Goal: Task Accomplishment & Management: Use online tool/utility

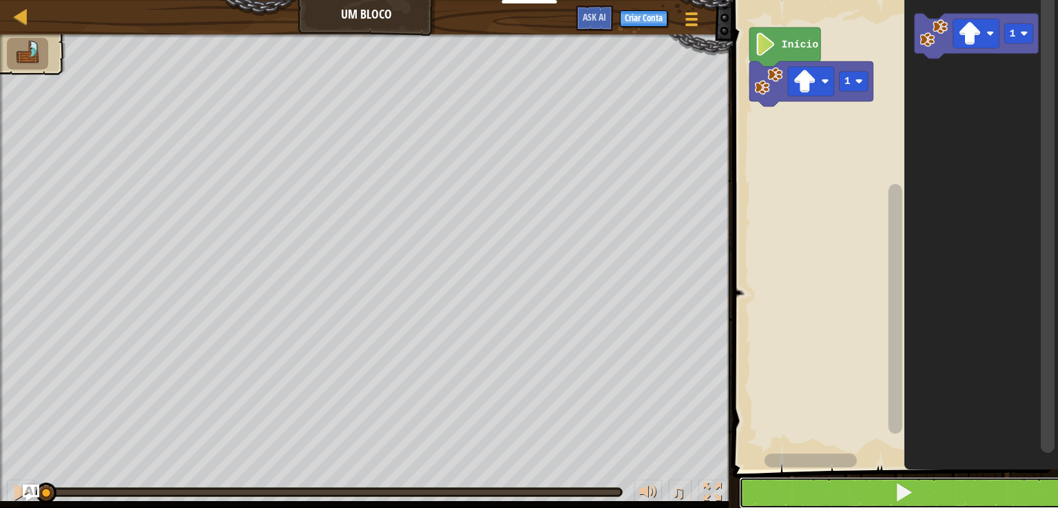
click at [892, 487] on button at bounding box center [903, 493] width 329 height 32
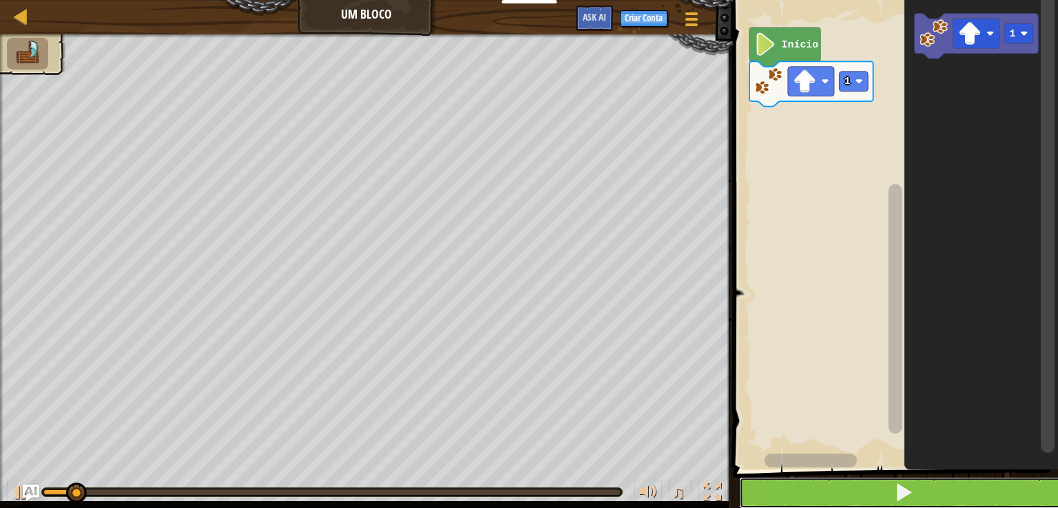
click at [892, 487] on button at bounding box center [903, 493] width 329 height 32
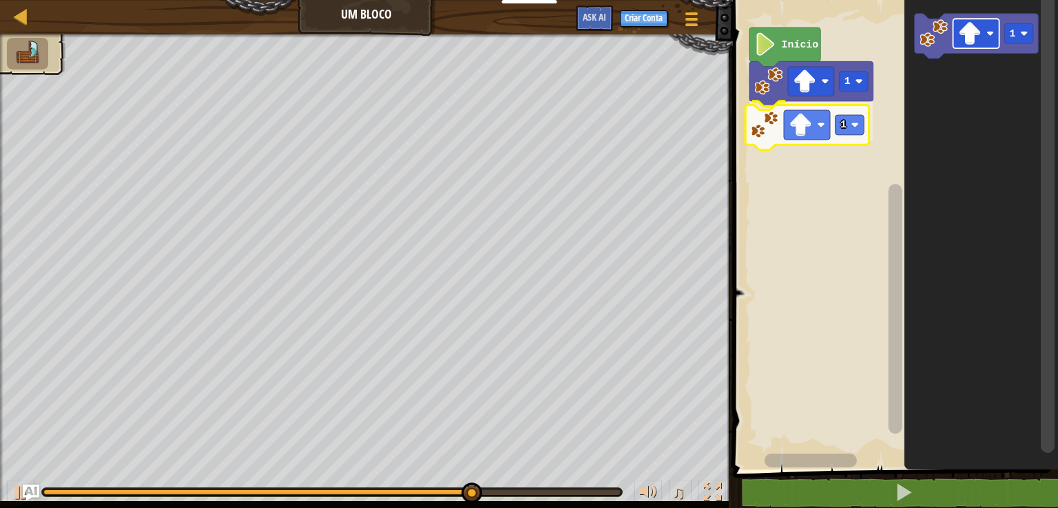
click at [793, 127] on div "1 1 Início 1 1" at bounding box center [892, 231] width 329 height 476
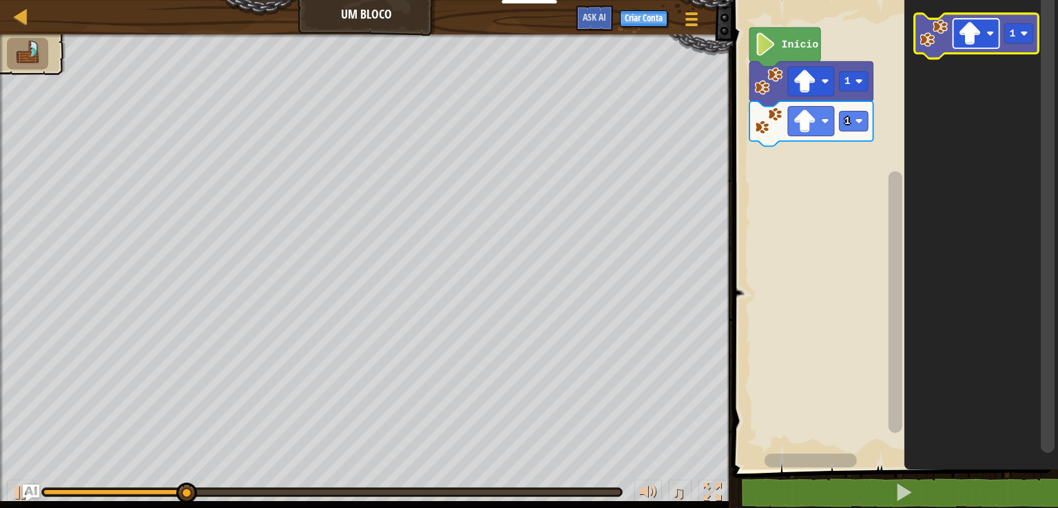
click at [988, 37] on rect "Espaço de trabalho do Blockly" at bounding box center [976, 34] width 46 height 30
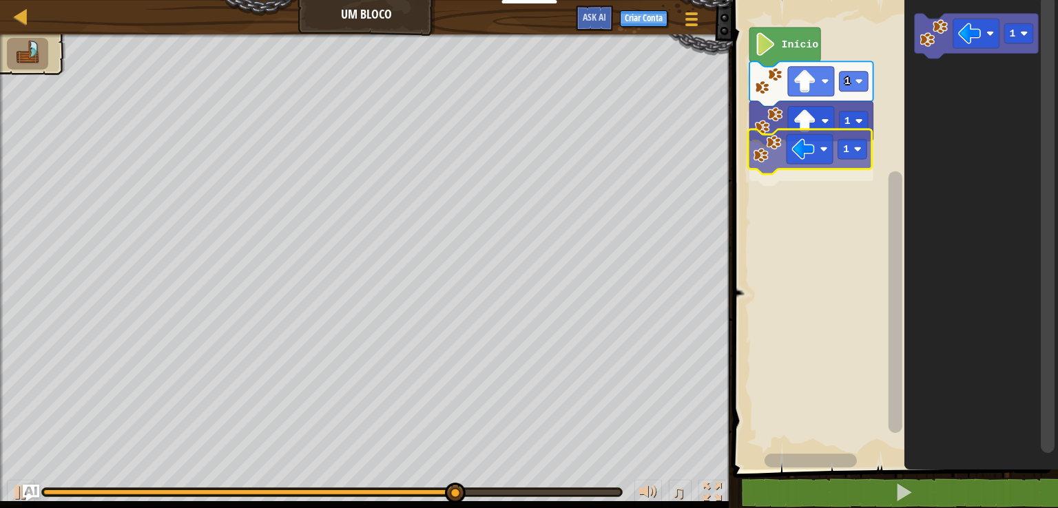
click at [772, 171] on div "1 1 1 Início 1 1" at bounding box center [892, 231] width 329 height 476
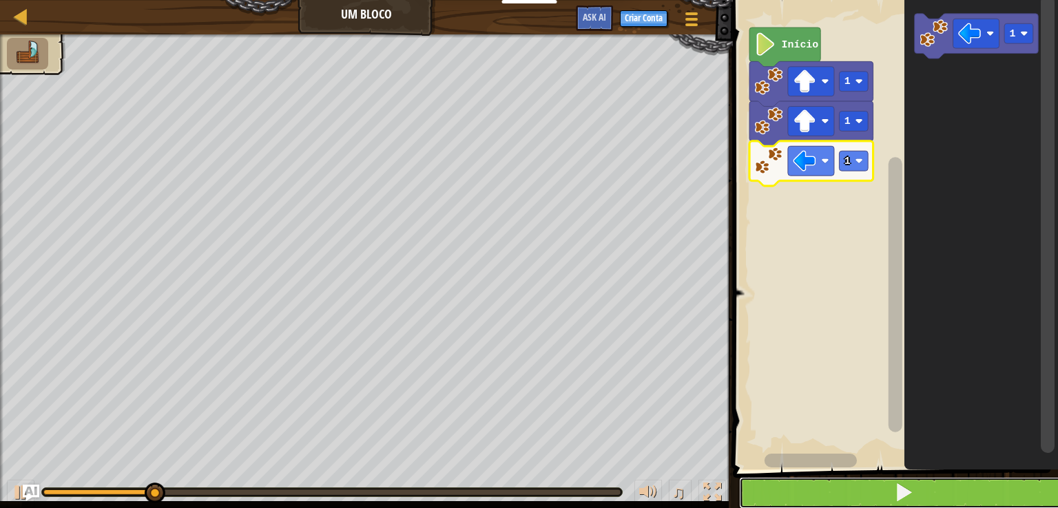
click at [836, 487] on button at bounding box center [903, 493] width 329 height 32
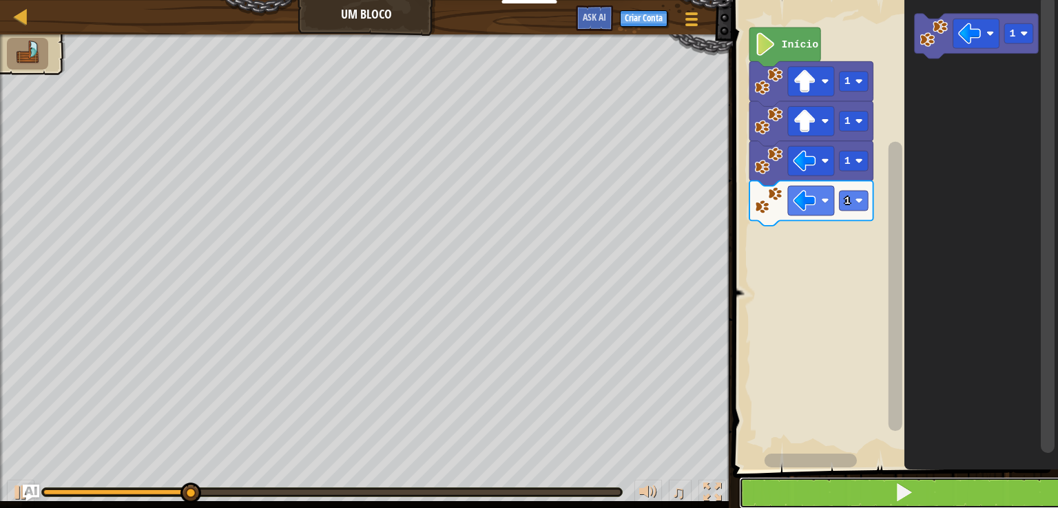
click at [972, 490] on button at bounding box center [903, 493] width 329 height 32
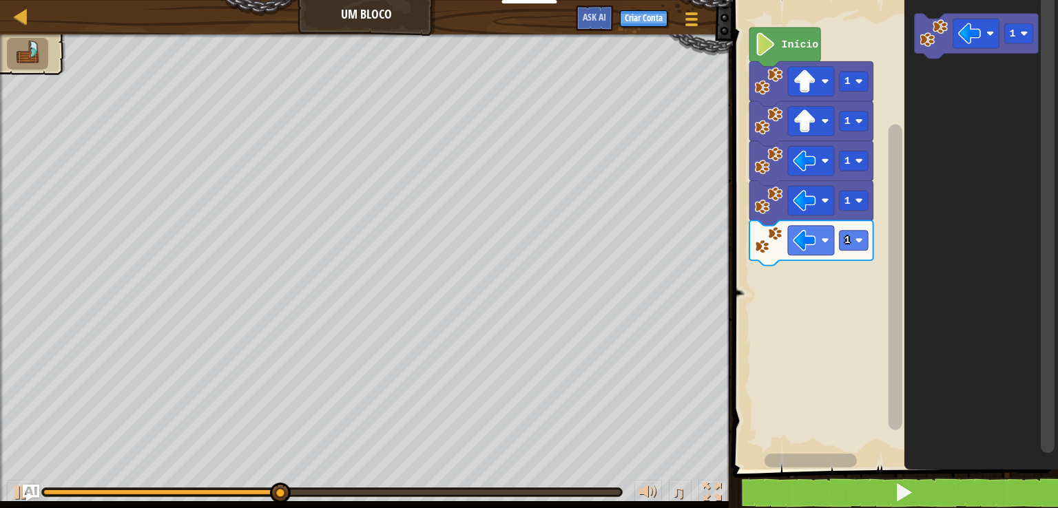
click at [981, 34] on rect "Espaço de trabalho do Blockly" at bounding box center [976, 34] width 46 height 30
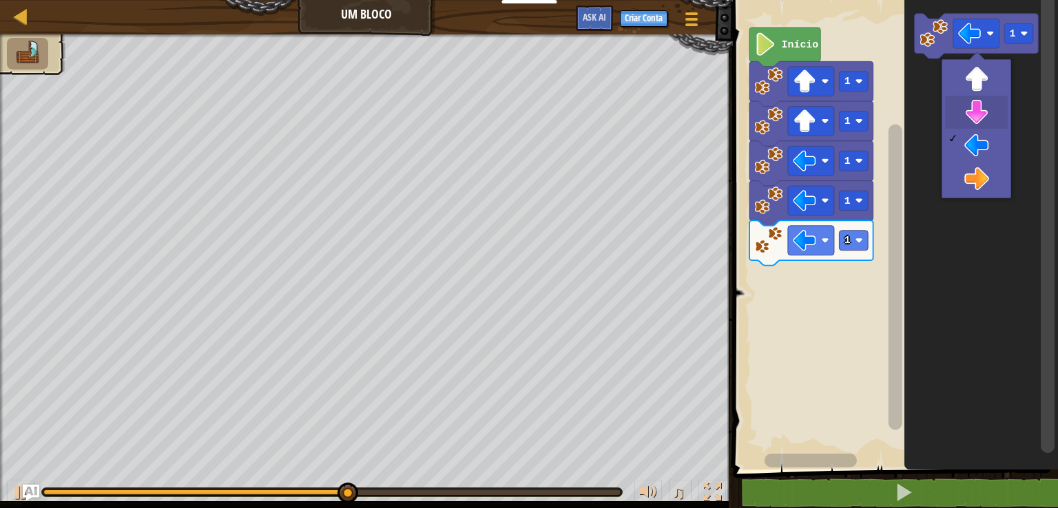
click at [978, 109] on icon "Espaço de trabalho do Blockly" at bounding box center [981, 231] width 154 height 476
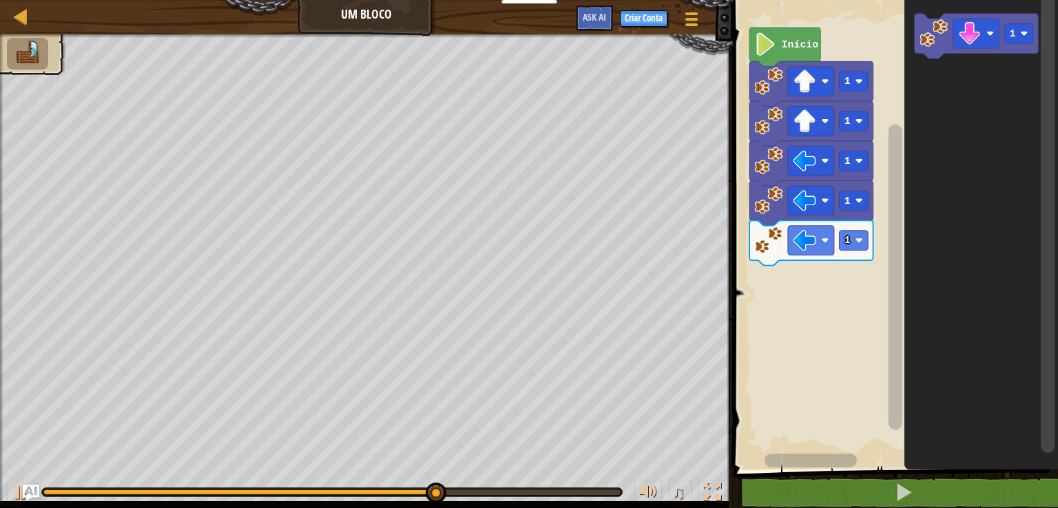
click at [1022, 36] on image "Espaço de trabalho do Blockly" at bounding box center [1024, 34] width 8 height 8
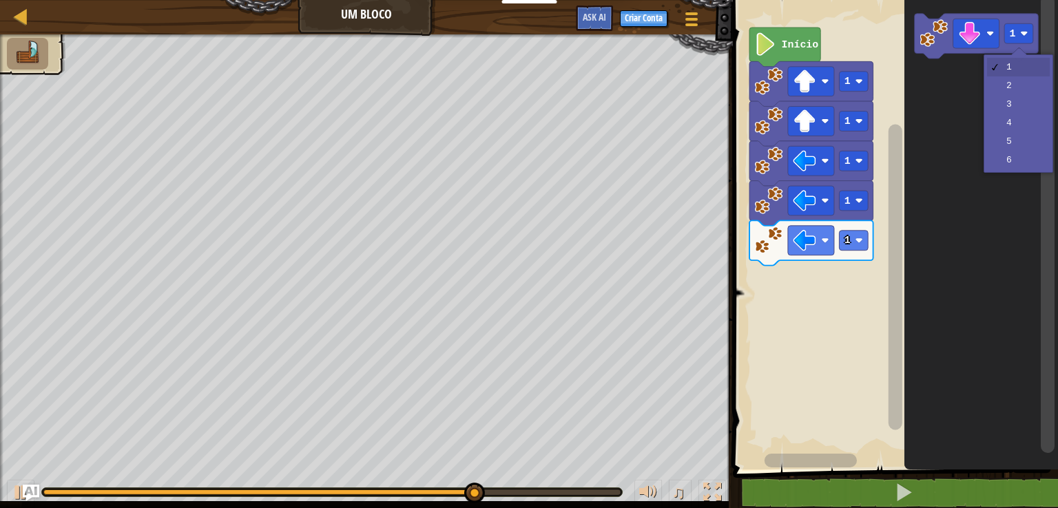
click at [1044, 82] on rect "Espaço de trabalho do Blockly" at bounding box center [1047, 224] width 14 height 459
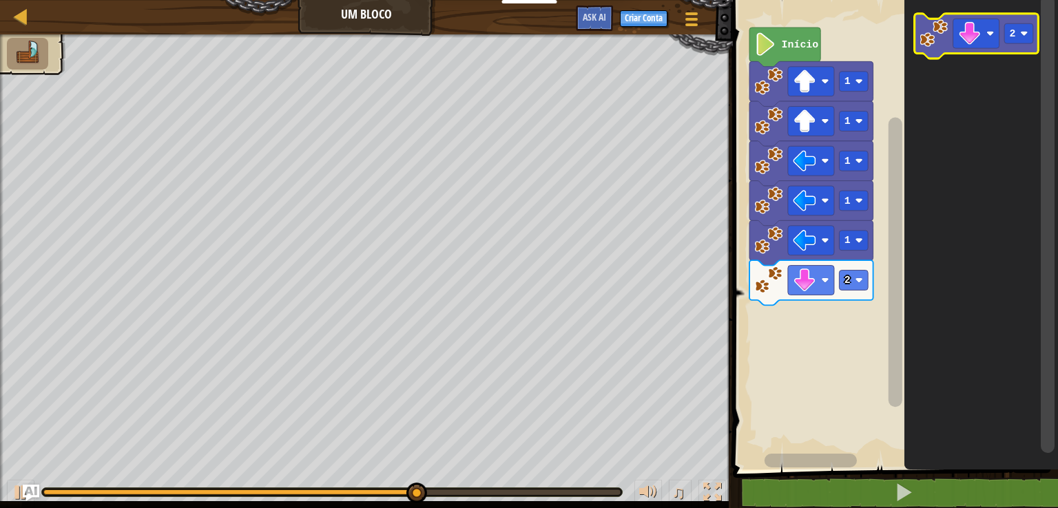
click at [992, 30] on image "Espaço de trabalho do Blockly" at bounding box center [990, 34] width 8 height 8
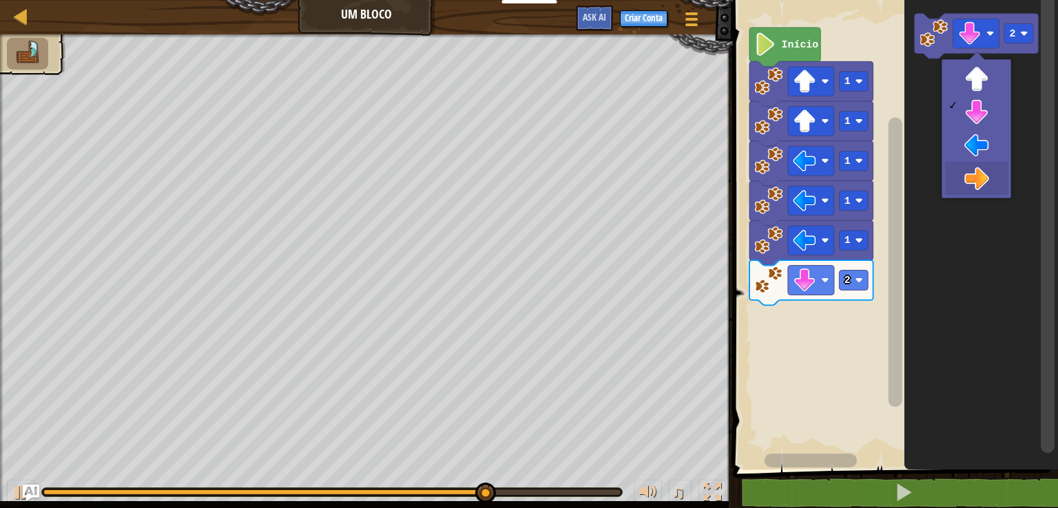
click at [982, 179] on icon "Espaço de trabalho do Blockly" at bounding box center [981, 231] width 154 height 476
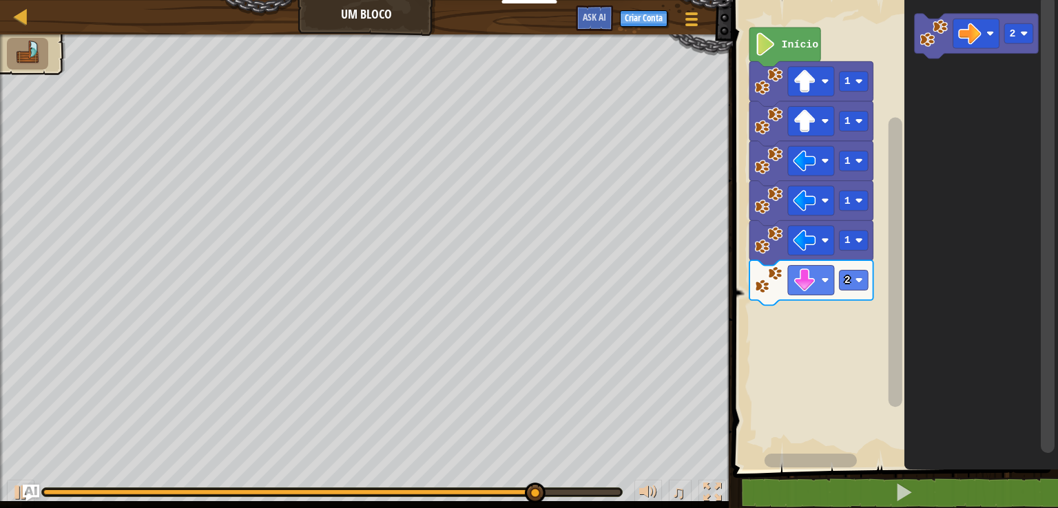
click at [1027, 25] on rect "Espaço de trabalho do Blockly" at bounding box center [1018, 33] width 29 height 20
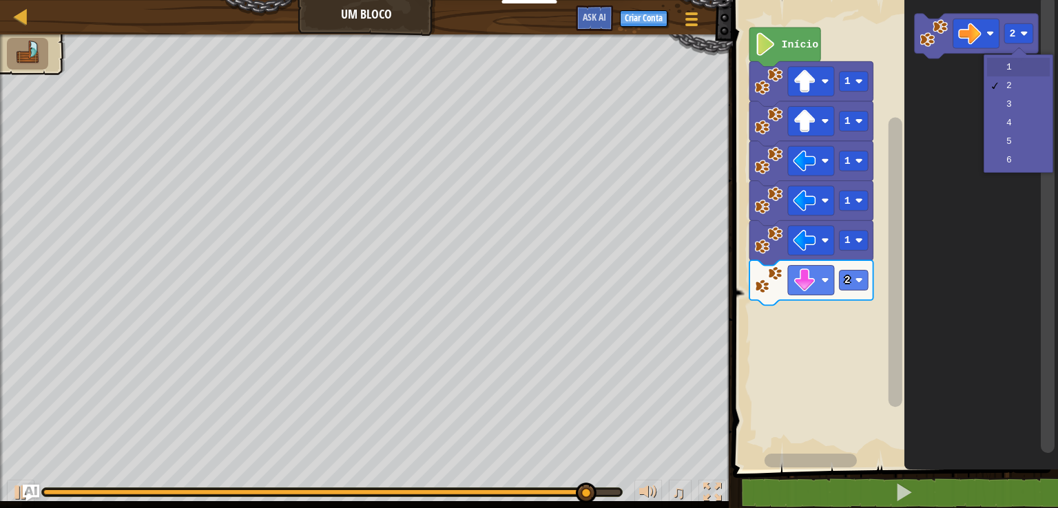
click at [1016, 67] on icon "Espaço de trabalho do Blockly" at bounding box center [981, 231] width 154 height 476
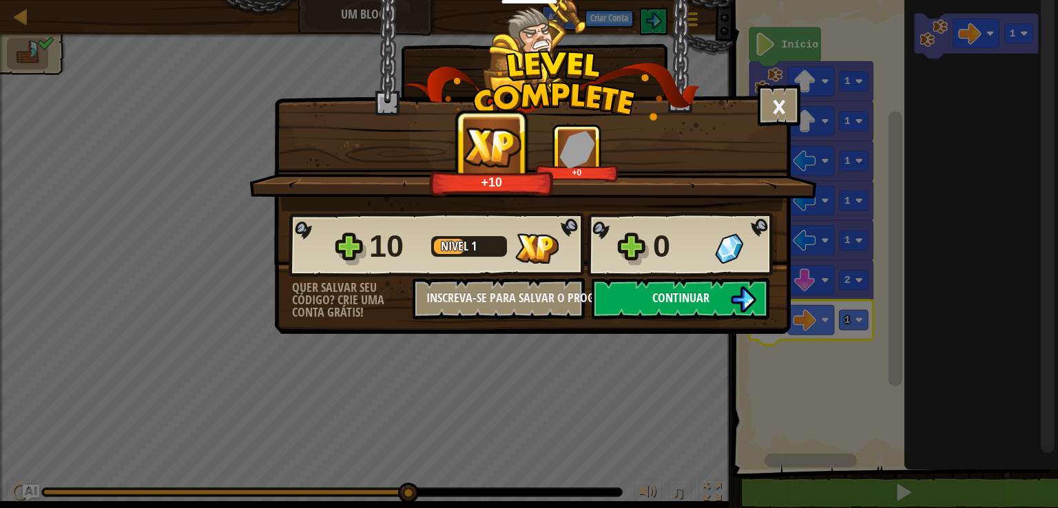
click at [711, 295] on button "Continuar" at bounding box center [680, 298] width 178 height 41
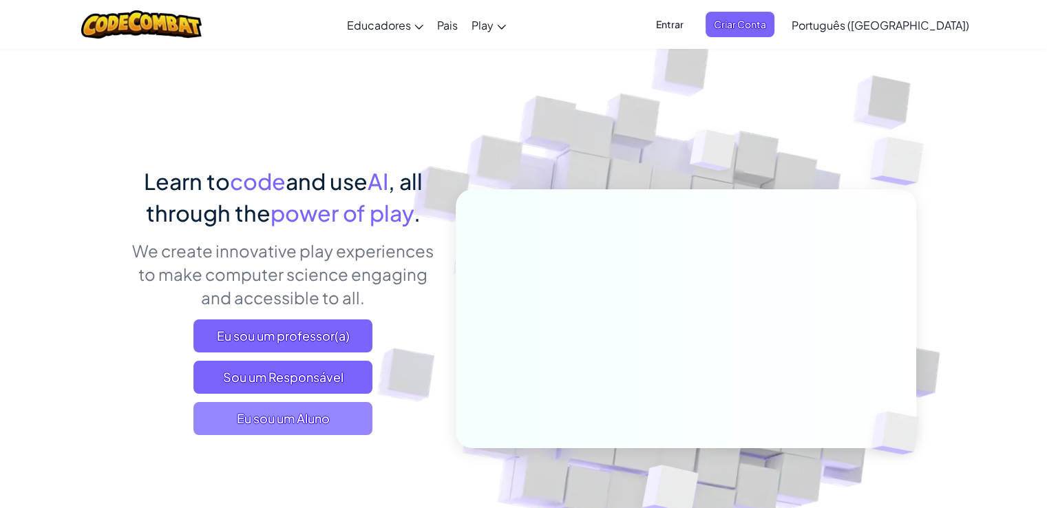
click at [361, 432] on span "Eu sou um Aluno" at bounding box center [282, 418] width 179 height 33
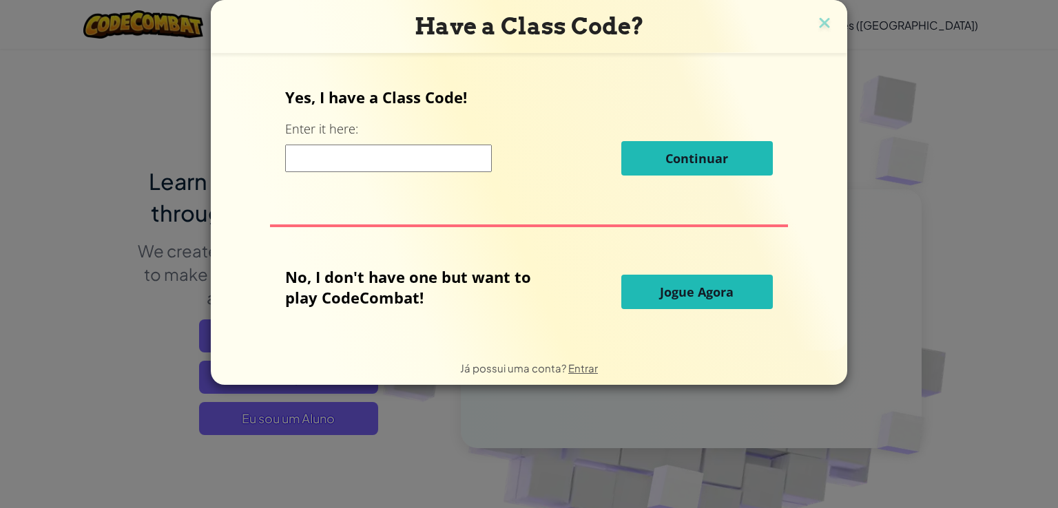
click at [322, 408] on div "Have a Class Code? Yes, I have a Class Code! Enter it here: Continuar No, I don…" at bounding box center [529, 254] width 1058 height 508
click at [724, 289] on span "Jogue Agora" at bounding box center [697, 292] width 74 height 17
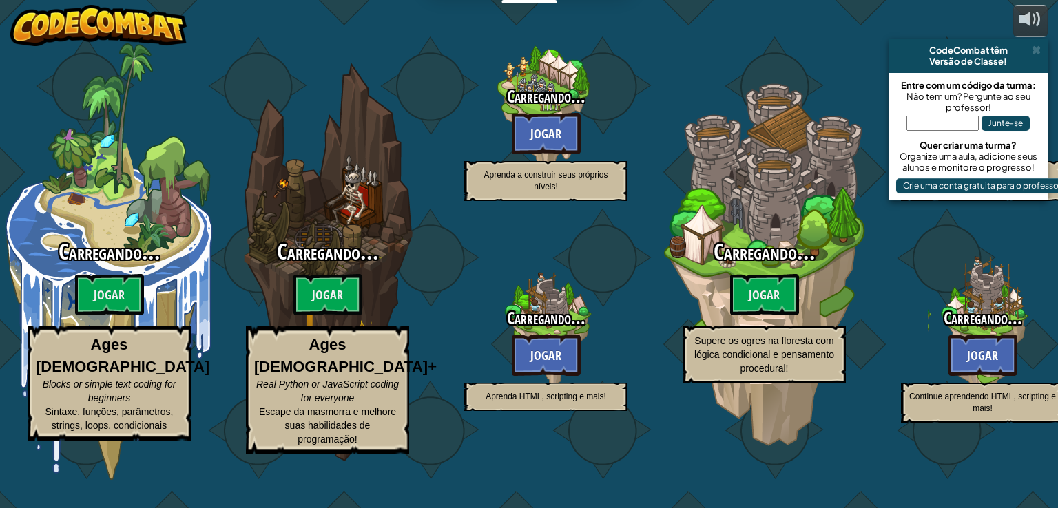
select select "pt-BR"
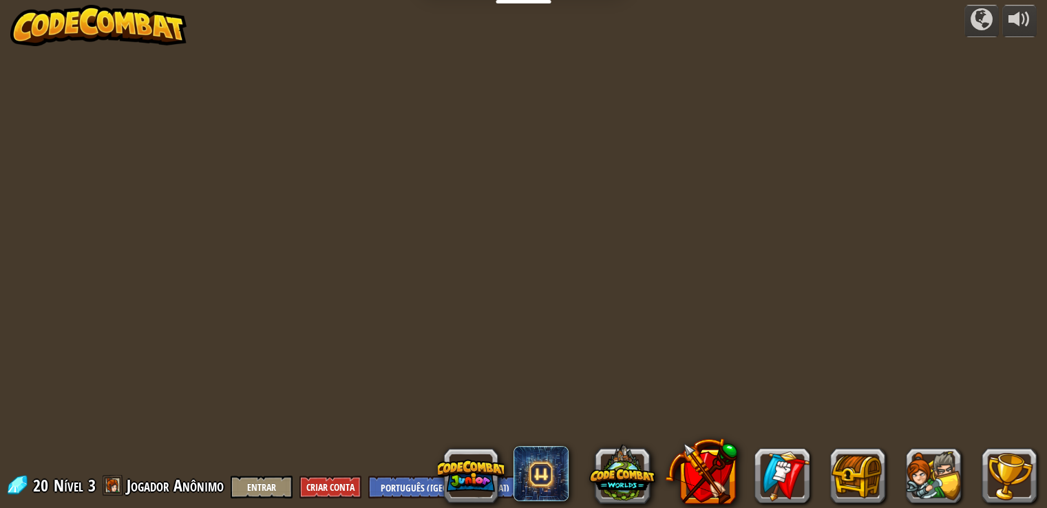
select select "pt-BR"
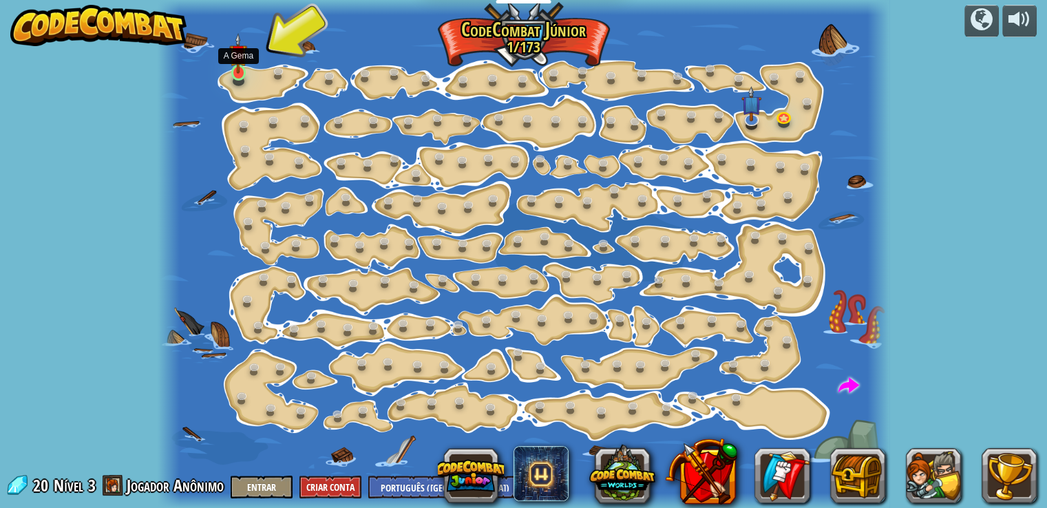
click at [231, 67] on img at bounding box center [238, 53] width 18 height 41
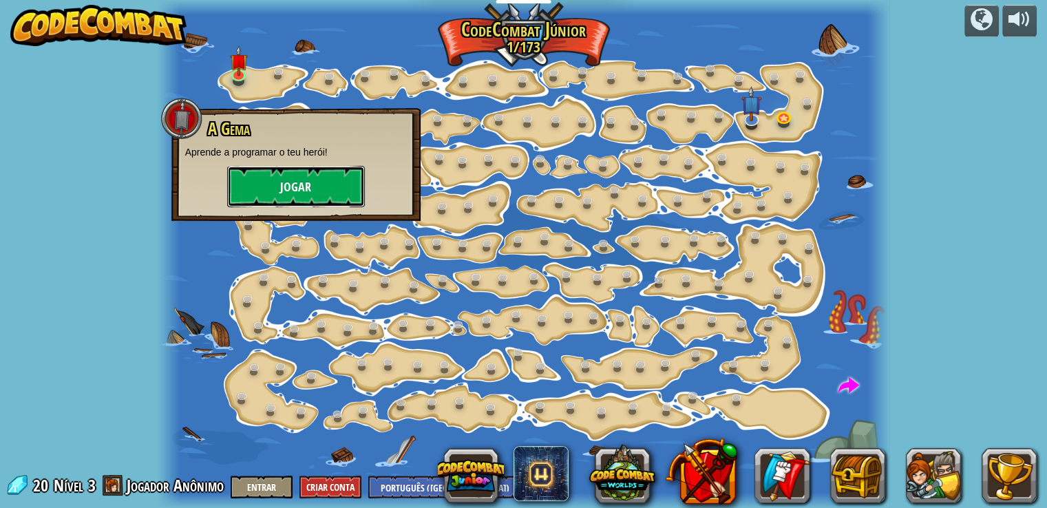
click at [308, 185] on button "Jogar" at bounding box center [296, 186] width 138 height 41
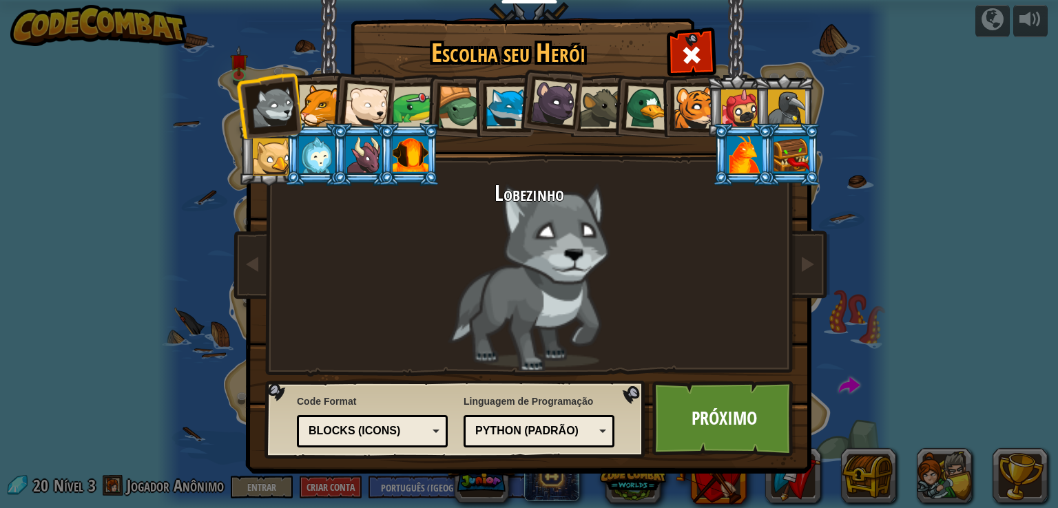
click at [508, 103] on div at bounding box center [507, 108] width 42 height 42
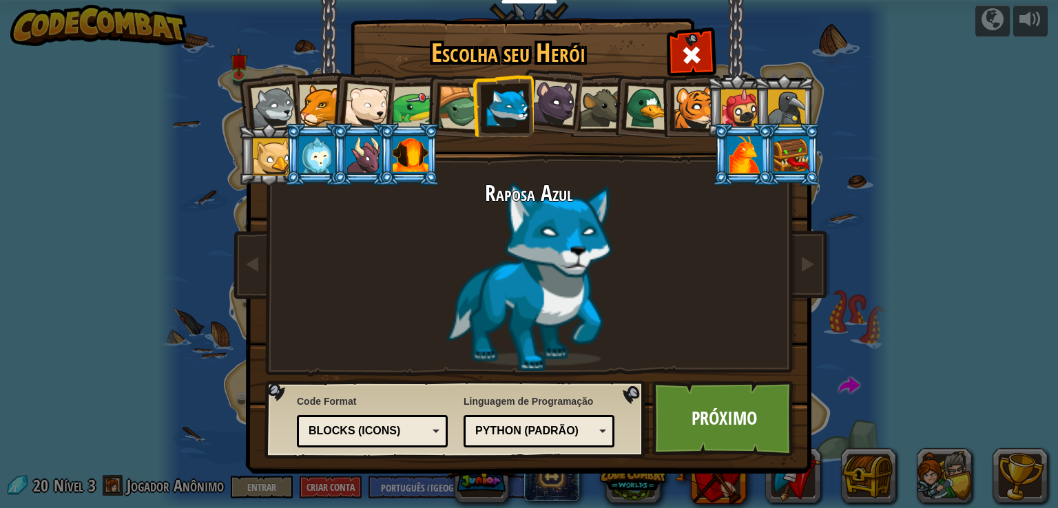
click at [413, 158] on div at bounding box center [410, 154] width 36 height 37
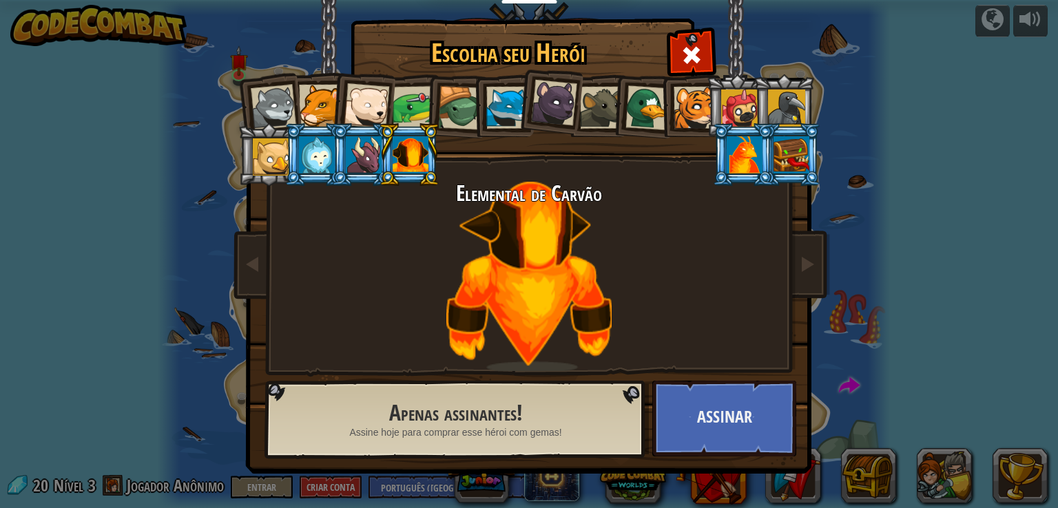
click at [684, 96] on div at bounding box center [694, 108] width 42 height 42
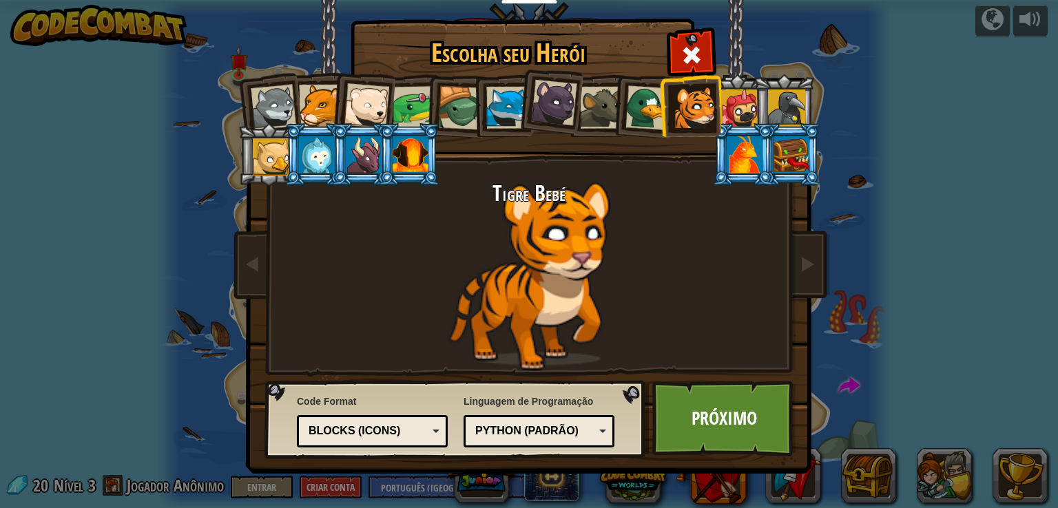
click at [778, 99] on div at bounding box center [786, 108] width 37 height 37
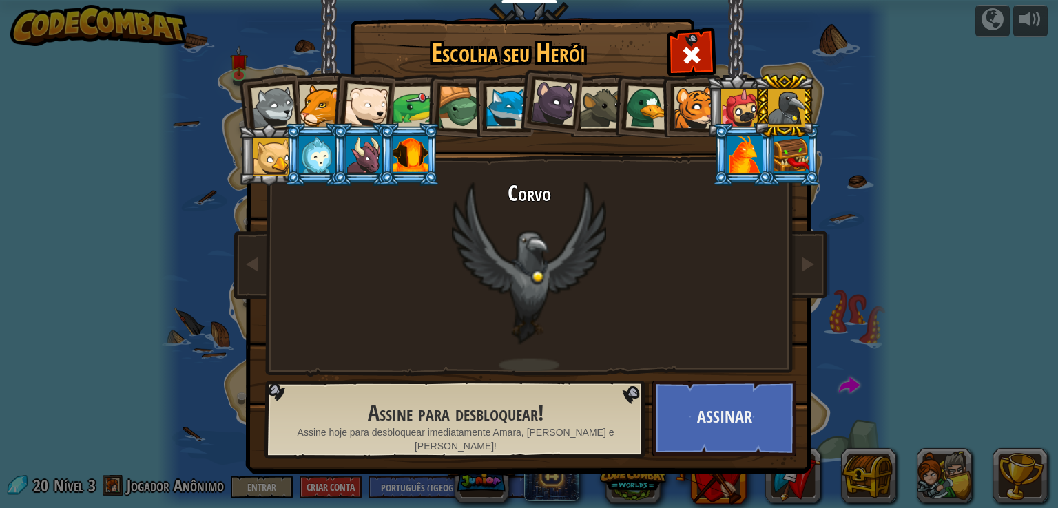
click at [691, 96] on div at bounding box center [694, 108] width 42 height 42
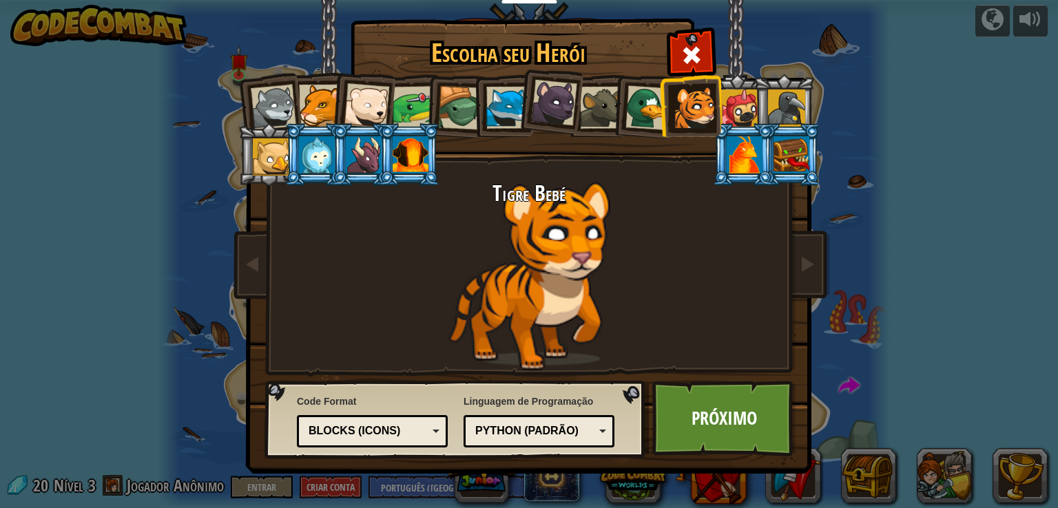
click at [788, 154] on div at bounding box center [791, 154] width 36 height 37
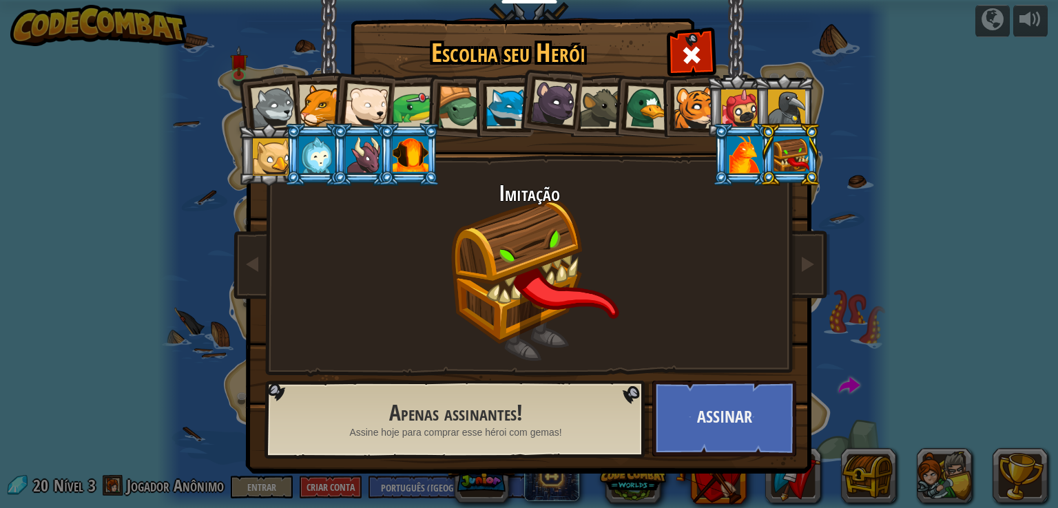
click at [559, 111] on div at bounding box center [554, 103] width 46 height 46
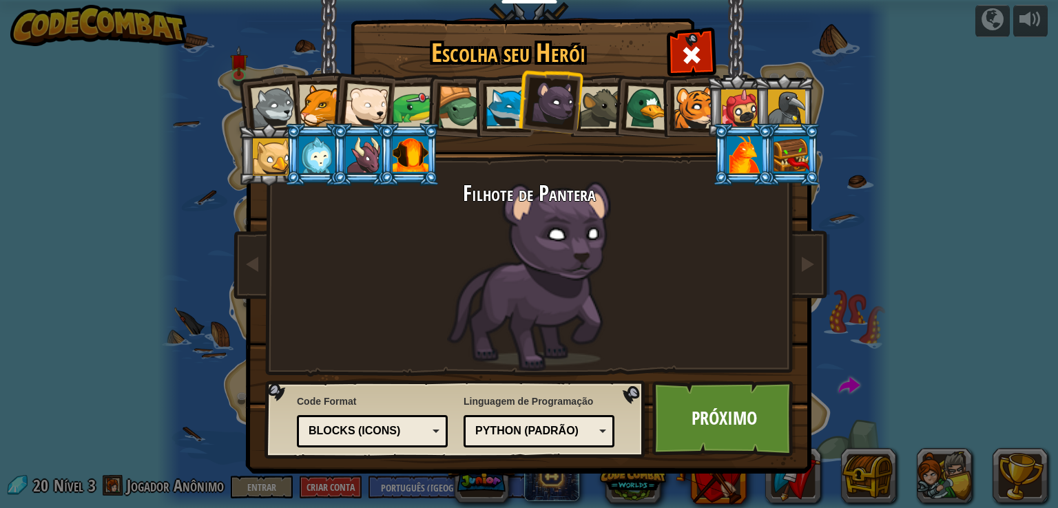
click at [494, 112] on div at bounding box center [507, 108] width 42 height 42
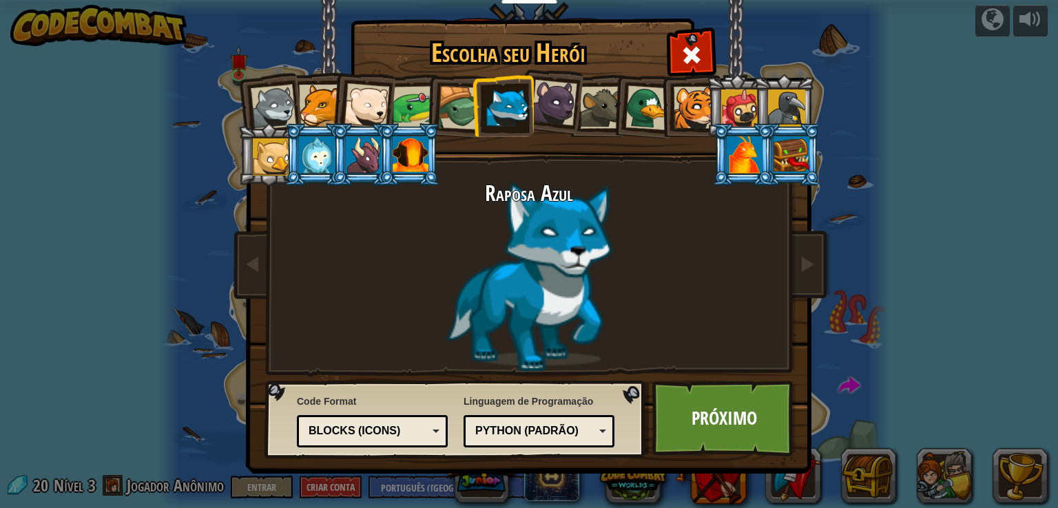
click at [397, 157] on div at bounding box center [410, 154] width 36 height 37
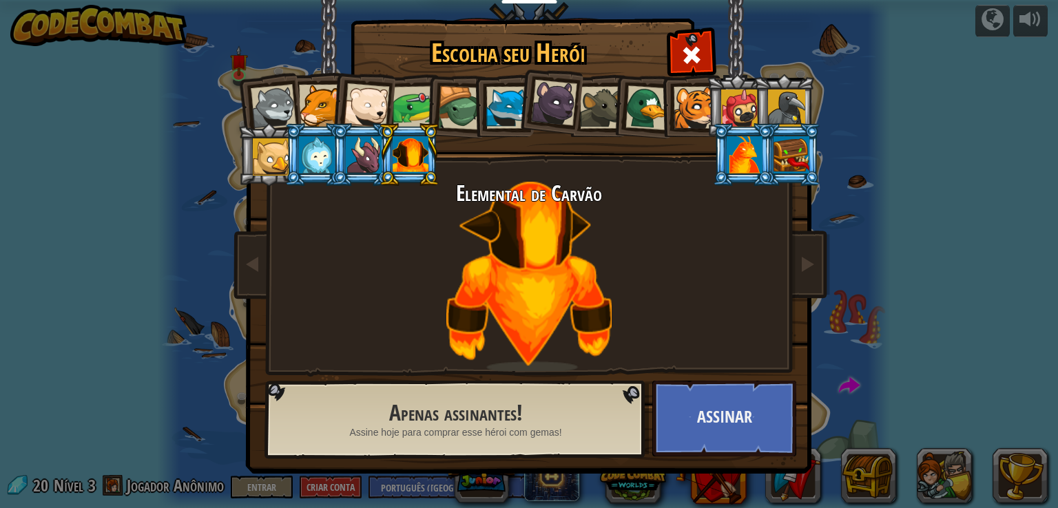
click at [507, 95] on div at bounding box center [507, 108] width 42 height 42
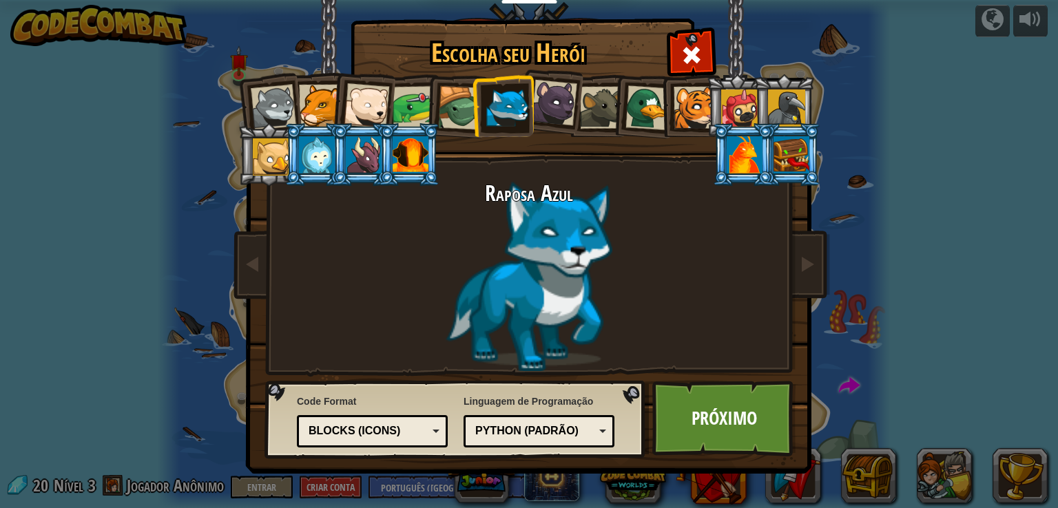
click at [441, 430] on div "Text code Blocks and code Blocks Blocks (Icons) Blocks (Icons)" at bounding box center [372, 431] width 151 height 32
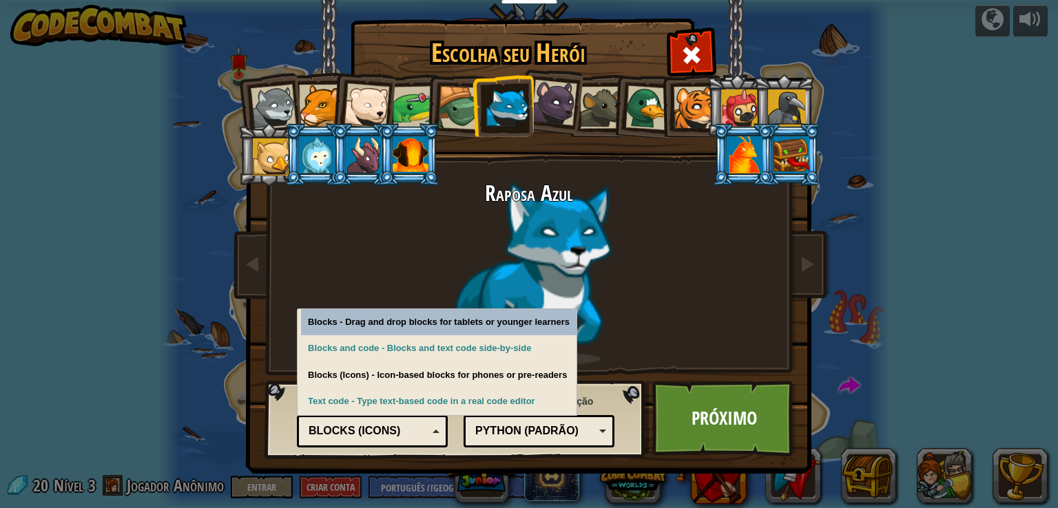
click at [611, 275] on div "Raposa Azul" at bounding box center [529, 276] width 516 height 189
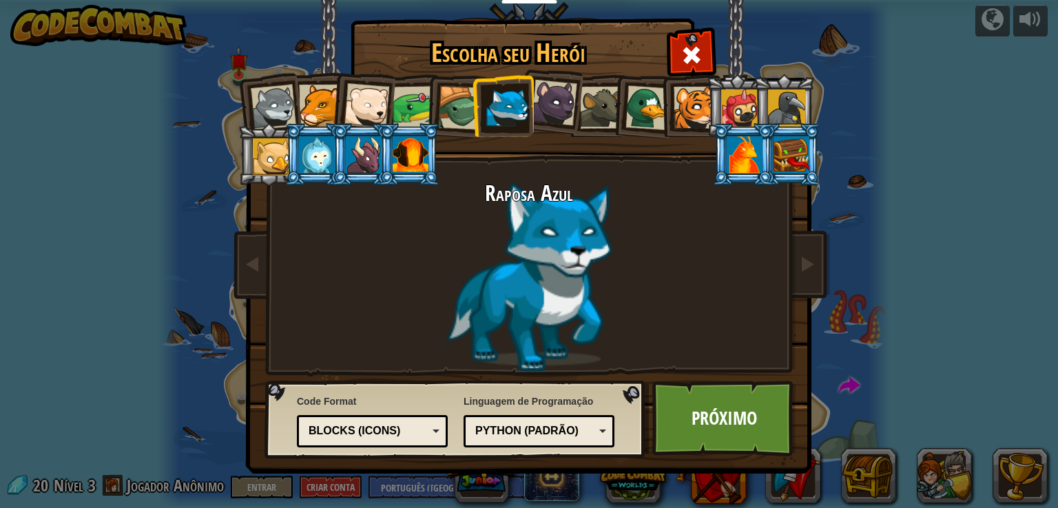
click at [604, 432] on div "Python (Padrão)" at bounding box center [538, 431] width 133 height 21
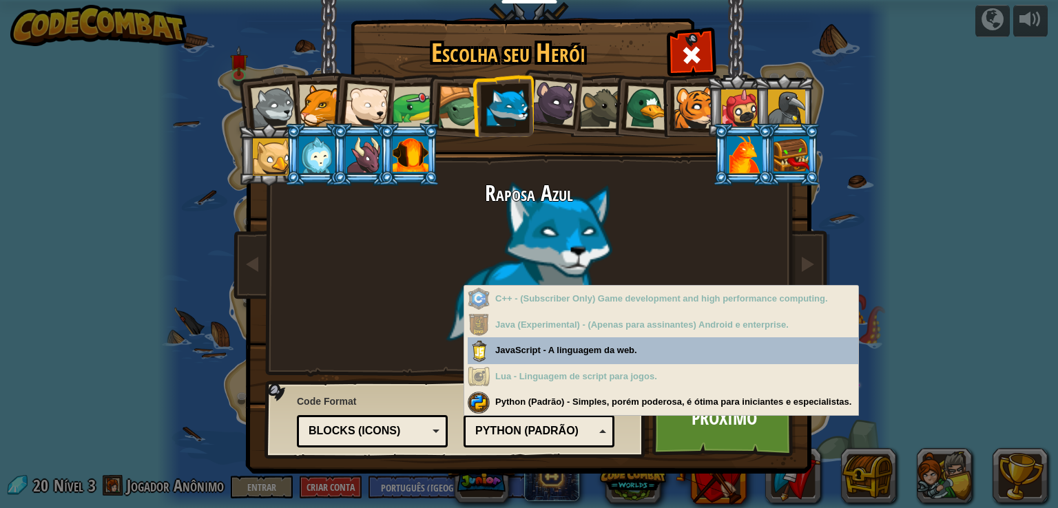
click at [694, 242] on div "Raposa Azul" at bounding box center [529, 276] width 516 height 189
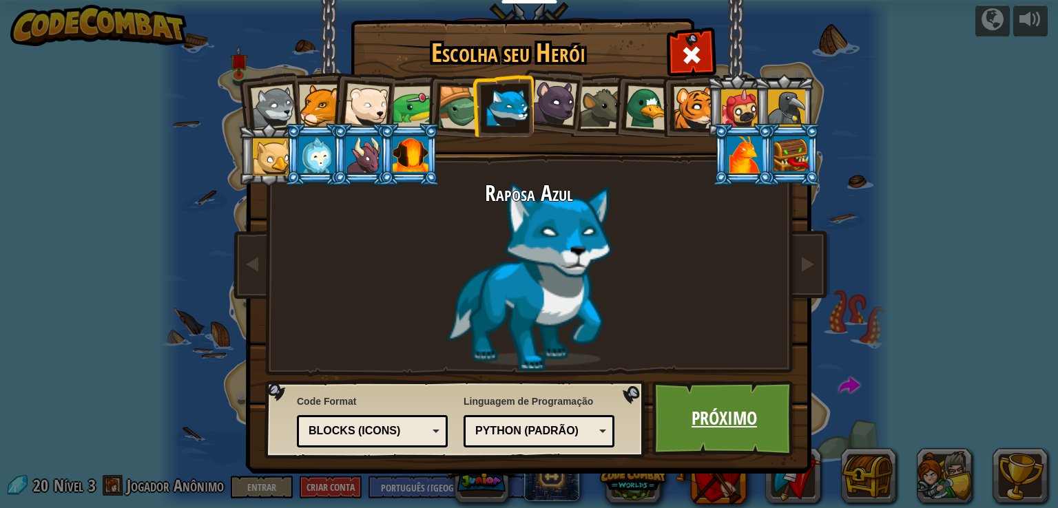
click at [704, 386] on link "Próximo" at bounding box center [724, 419] width 144 height 76
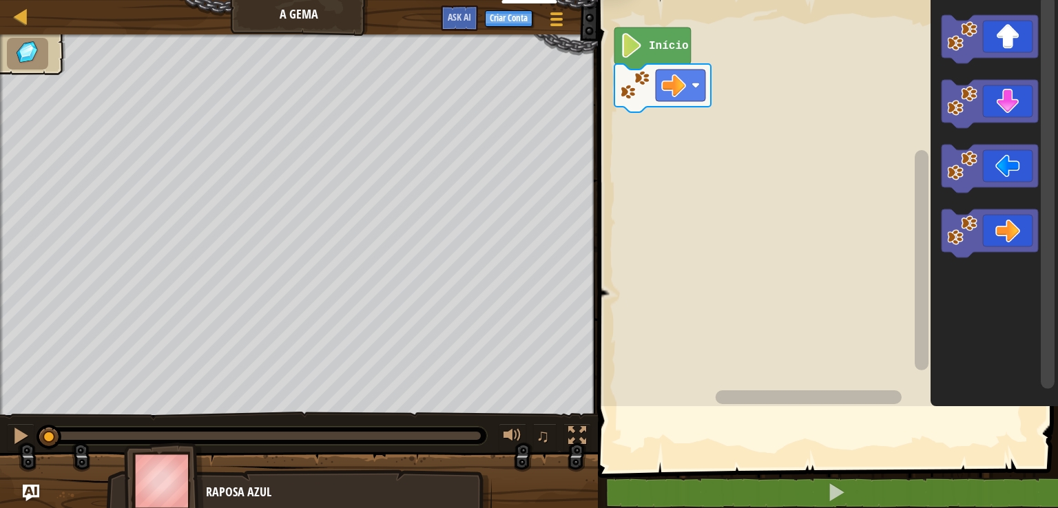
select select "pt-BR"
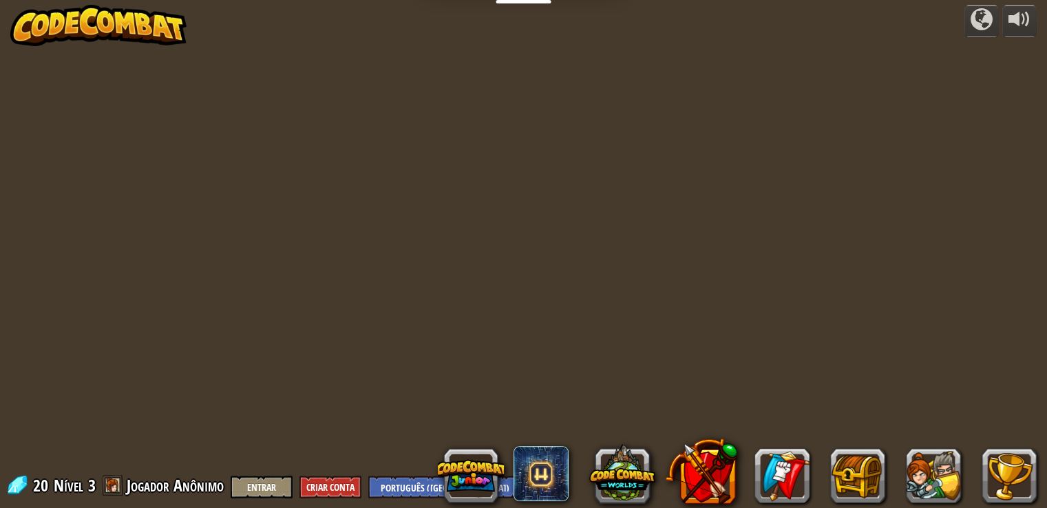
select select "pt-BR"
